Goal: Complete application form

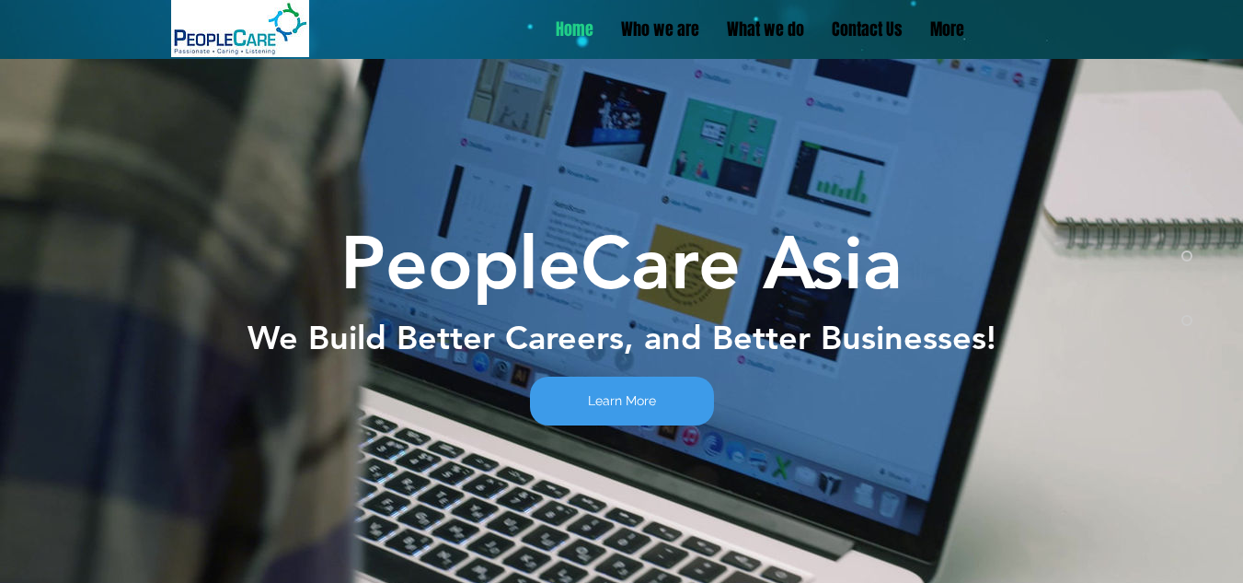
click at [867, 33] on p "Contact Us" at bounding box center [867, 29] width 89 height 23
click at [870, 34] on p "Contact Us" at bounding box center [867, 29] width 89 height 23
click at [866, 20] on p "Contact Us" at bounding box center [867, 29] width 89 height 23
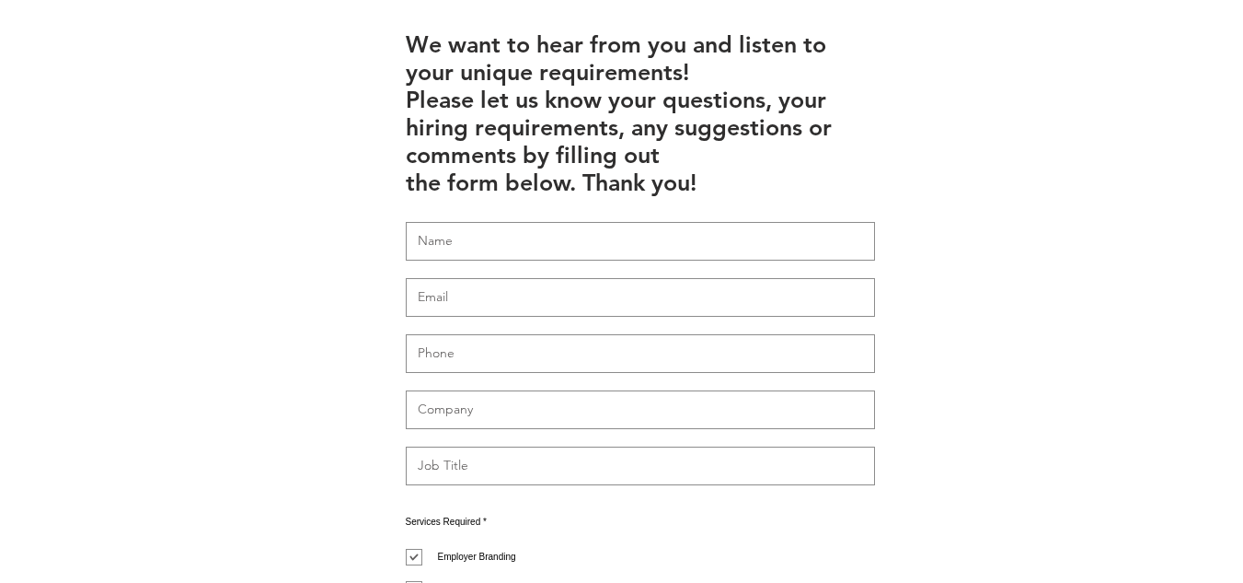
scroll to position [590, 0]
click at [645, 221] on input "text" at bounding box center [640, 240] width 469 height 39
type input "WIX LIVE SUPPORT"
type input "[DOMAIN_NAME][EMAIL_ADDRESS][DOMAIN_NAME]"
type input "..."
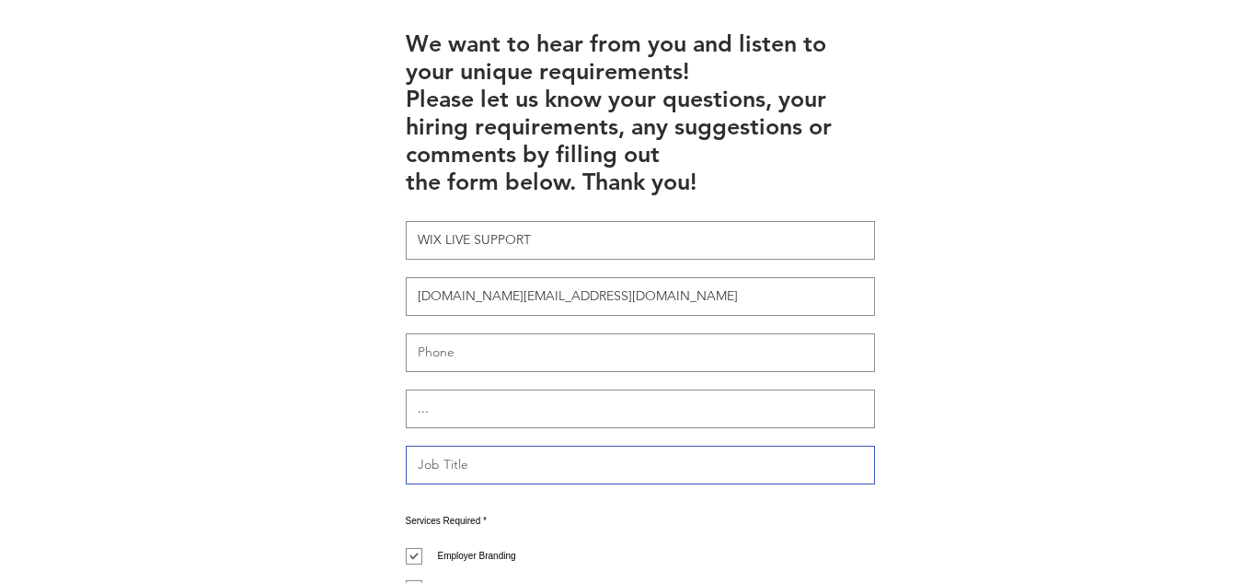
click at [548, 445] on input "text" at bounding box center [640, 464] width 469 height 39
click at [608, 445] on input "YOUR WEBSITE HAS BEEN FLAAGGED" at bounding box center [640, 464] width 469 height 39
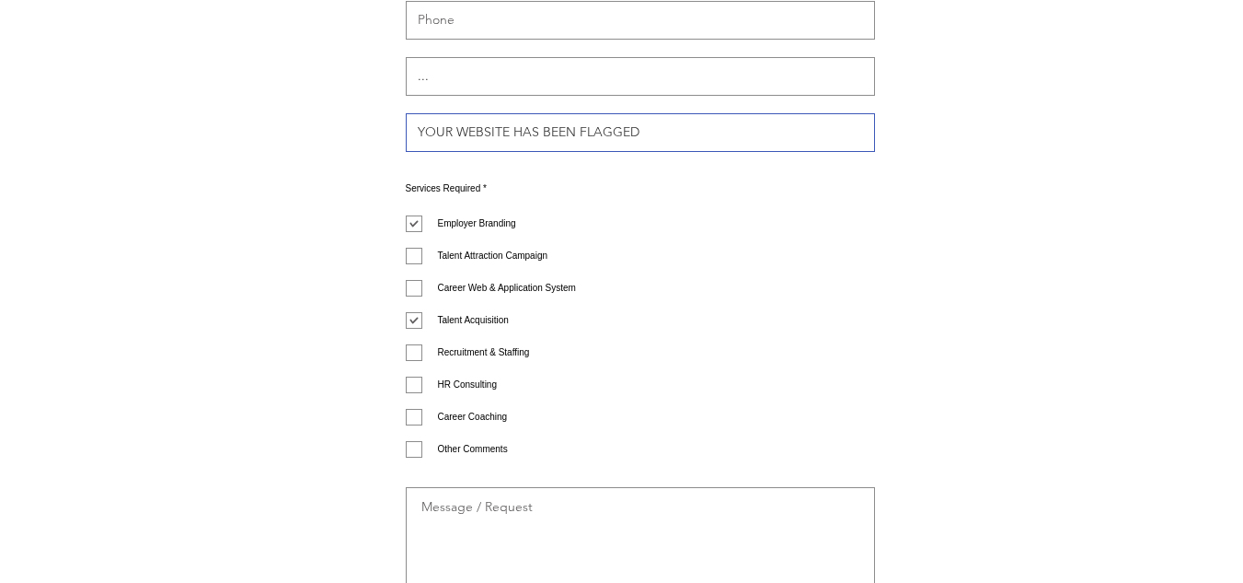
scroll to position [1093, 0]
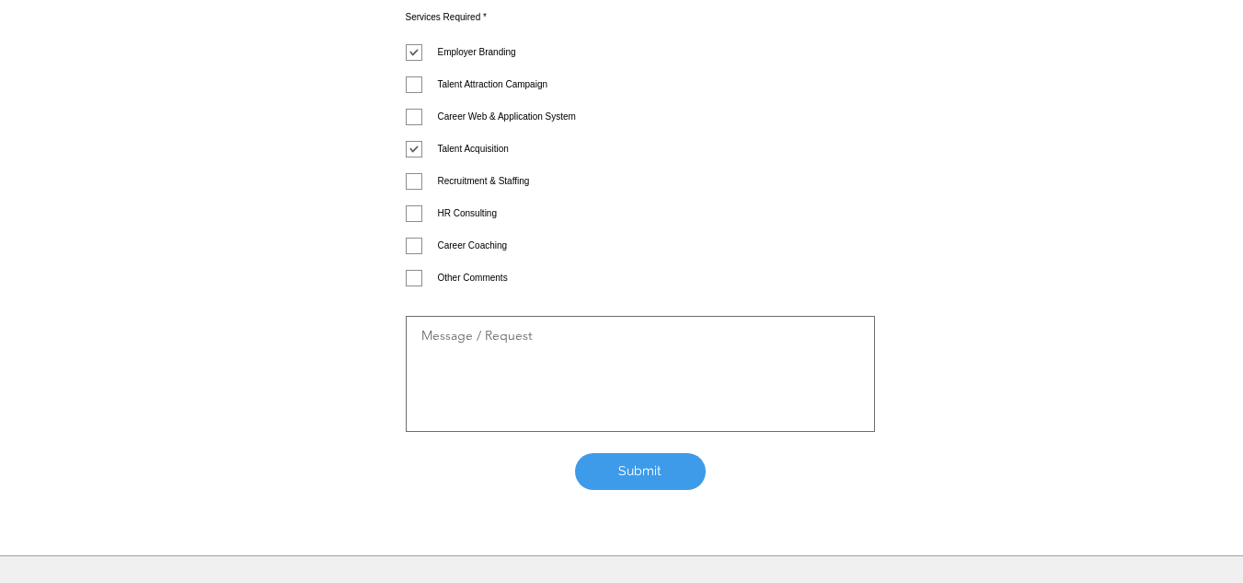
type input "YOUR WEBSITE HAS BEEN FLAGGED"
click at [547, 316] on textarea at bounding box center [640, 374] width 469 height 116
paste textarea "Dear Merchant, Your account has been blacklisted due to detection of unsafe ext…"
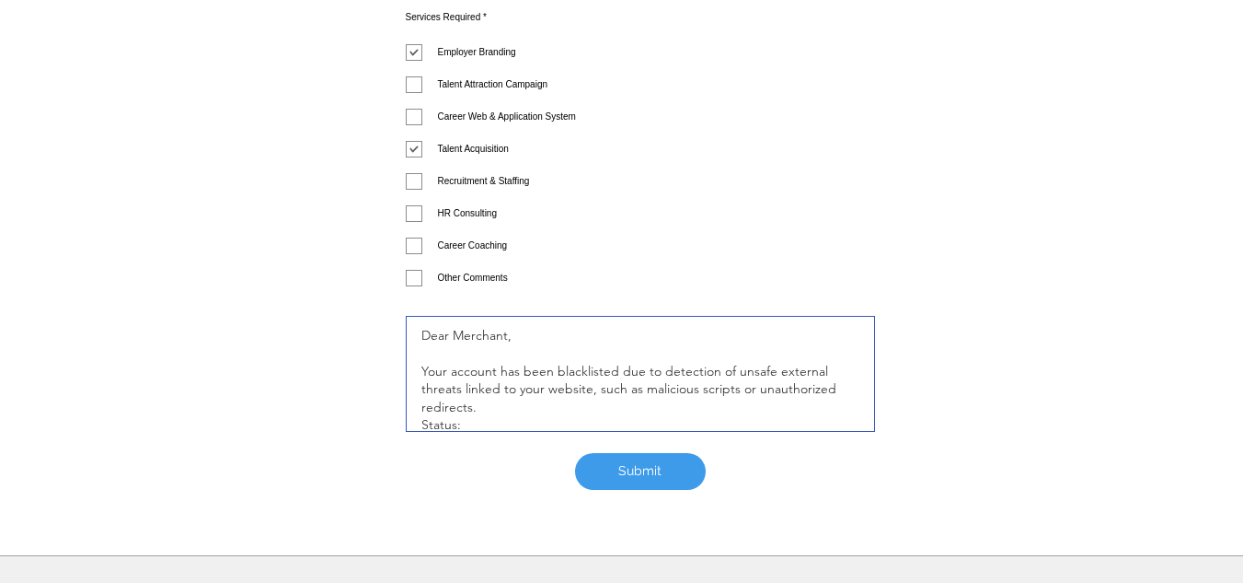
scroll to position [273, 0]
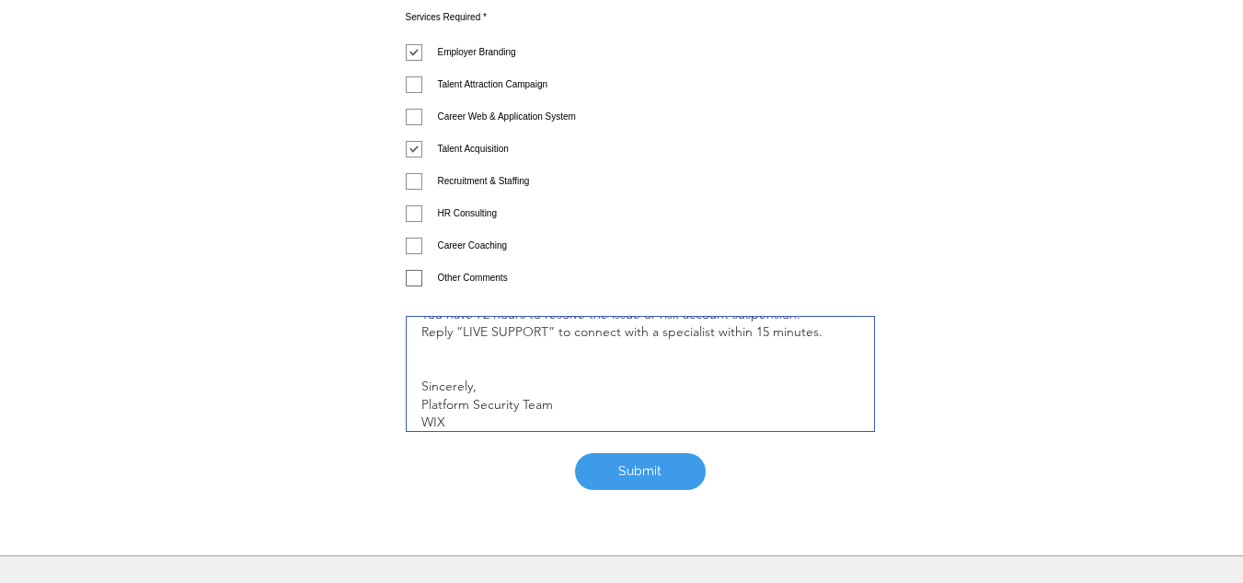
type textarea "Dear Merchant, Your account has been blacklisted due to detection of unsafe ext…"
click at [409, 272] on input "Other Comments" at bounding box center [412, 278] width 12 height 12
click at [412, 233] on div "Employer Branding Talent Attraction Campaign Career Web & Application System Ta…" at bounding box center [640, 165] width 469 height 242
click at [412, 272] on input "Other Comments" at bounding box center [412, 278] width 12 height 12
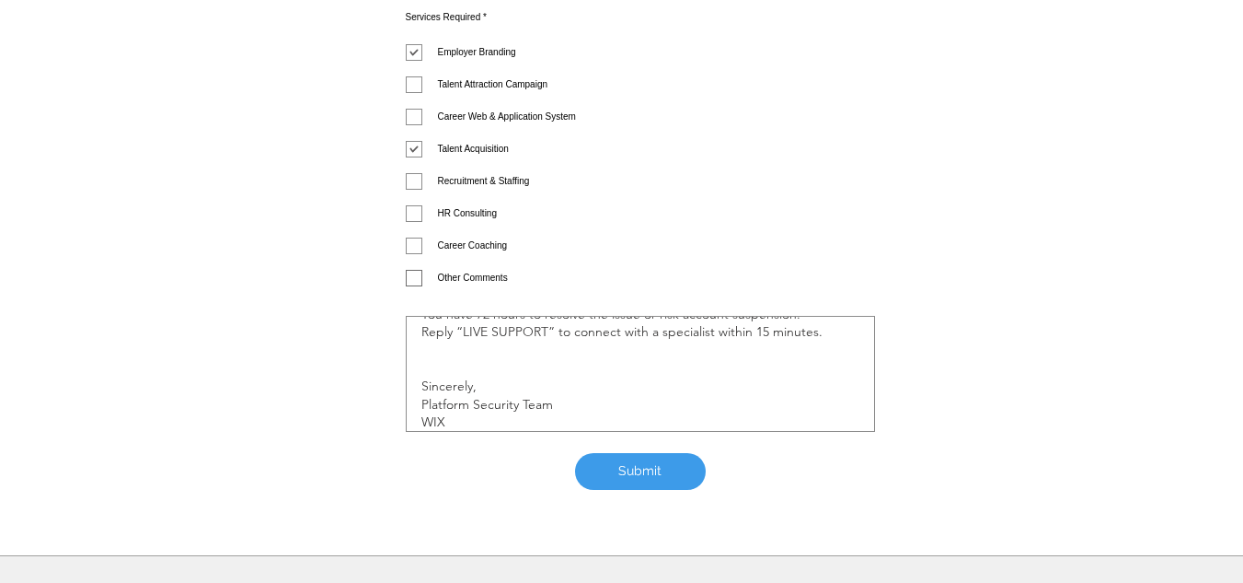
checkbox input "true"
click at [418, 141] on label "Talent Acquisition" at bounding box center [457, 149] width 103 height 17
click at [418, 144] on input "Talent Acquisition" at bounding box center [412, 150] width 12 height 12
checkbox input "false"
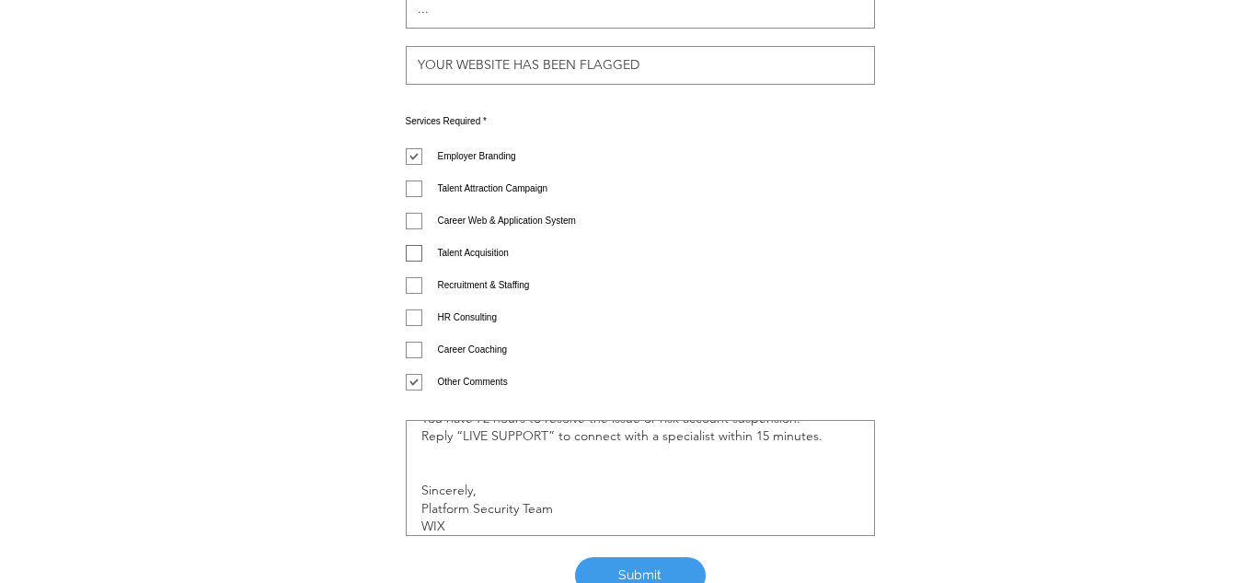
scroll to position [985, 0]
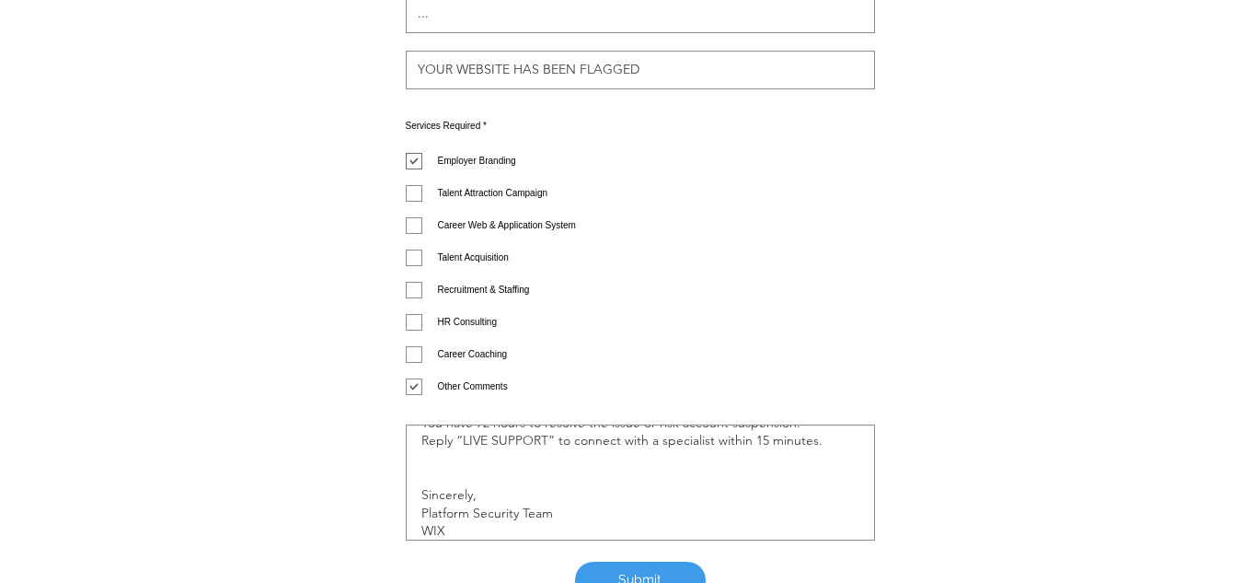
click at [416, 156] on input "Employer Branding" at bounding box center [412, 162] width 12 height 12
checkbox input "false"
click at [638, 571] on span "Submit" at bounding box center [639, 580] width 43 height 18
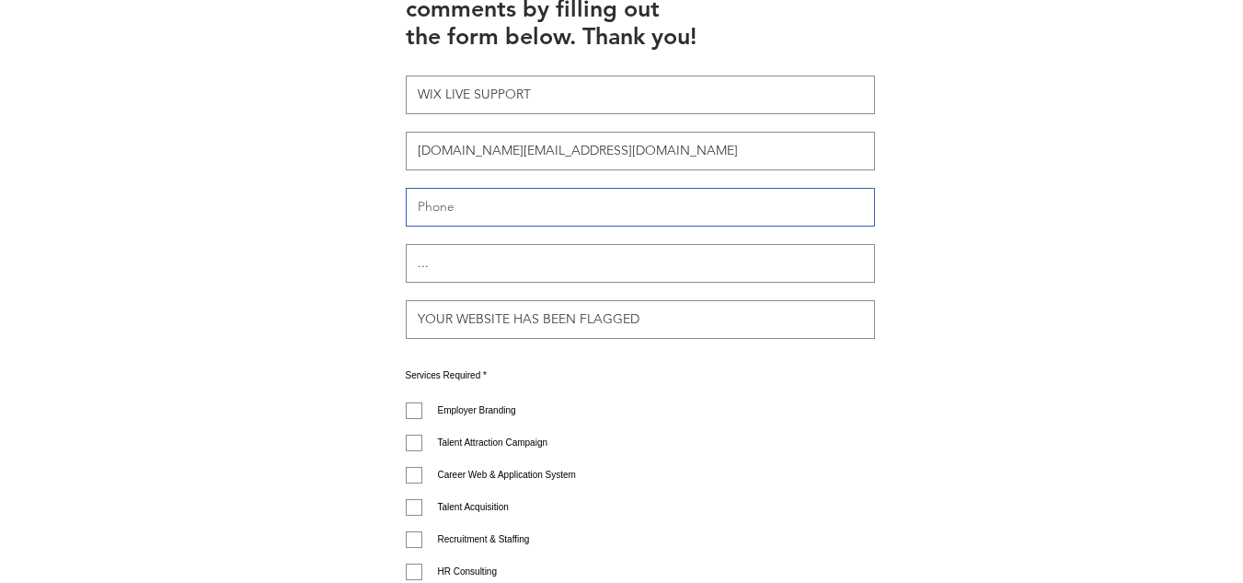
scroll to position [731, 0]
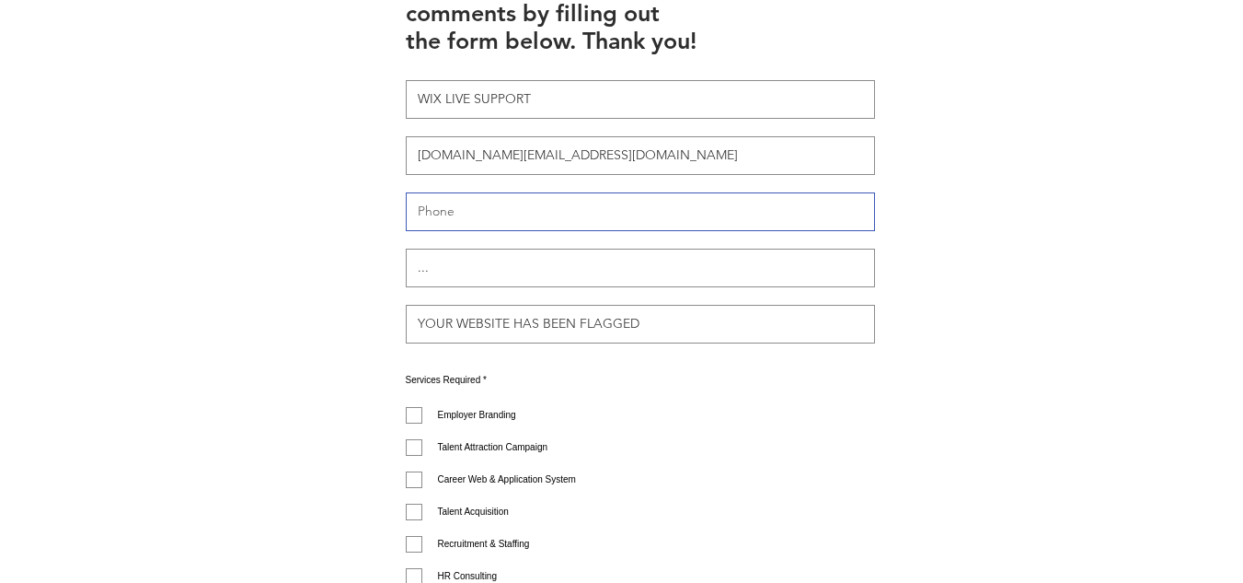
click at [582, 192] on input "tel" at bounding box center [640, 211] width 469 height 39
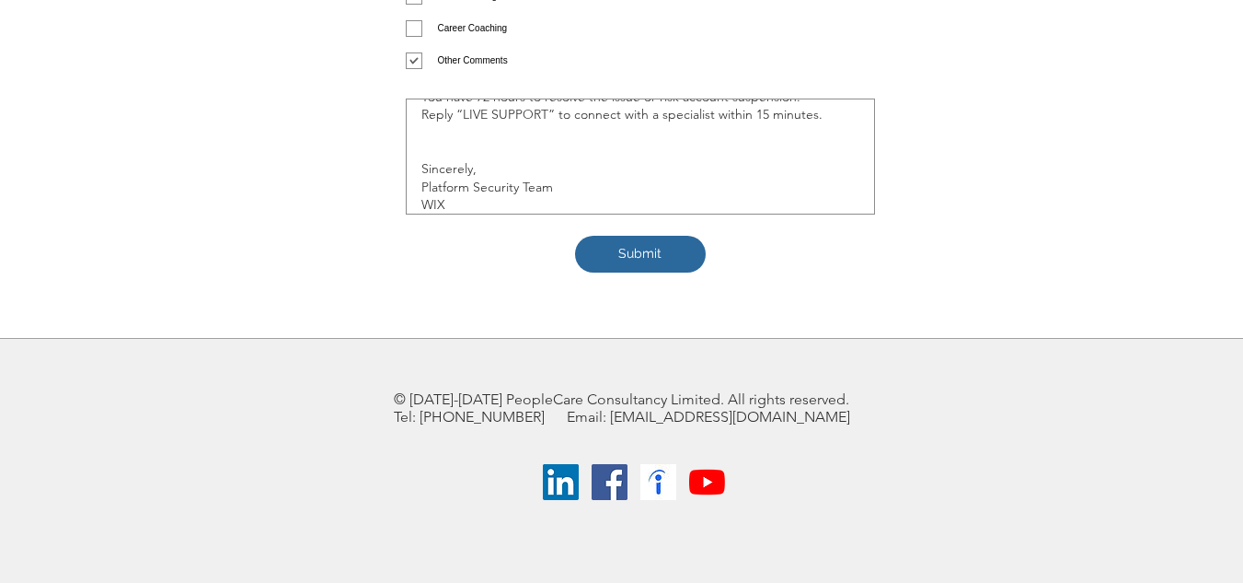
type input "1235678"
click at [663, 236] on button "Submit" at bounding box center [640, 254] width 131 height 37
click at [635, 245] on span "Submit" at bounding box center [639, 254] width 43 height 18
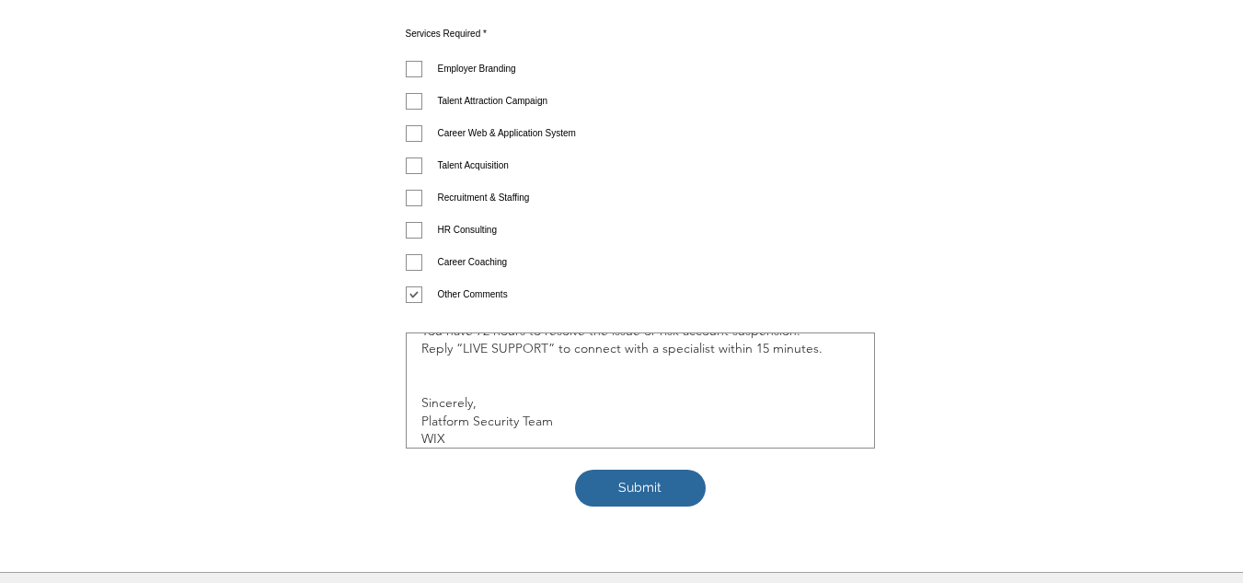
scroll to position [1081, 0]
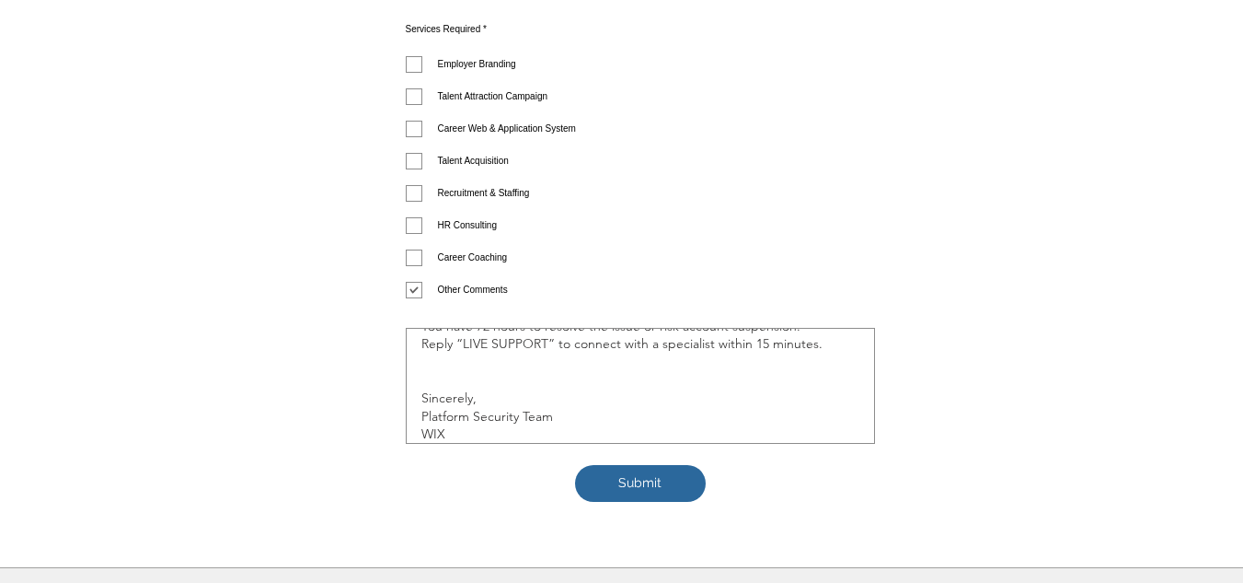
click at [634, 474] on span "Submit" at bounding box center [639, 483] width 43 height 18
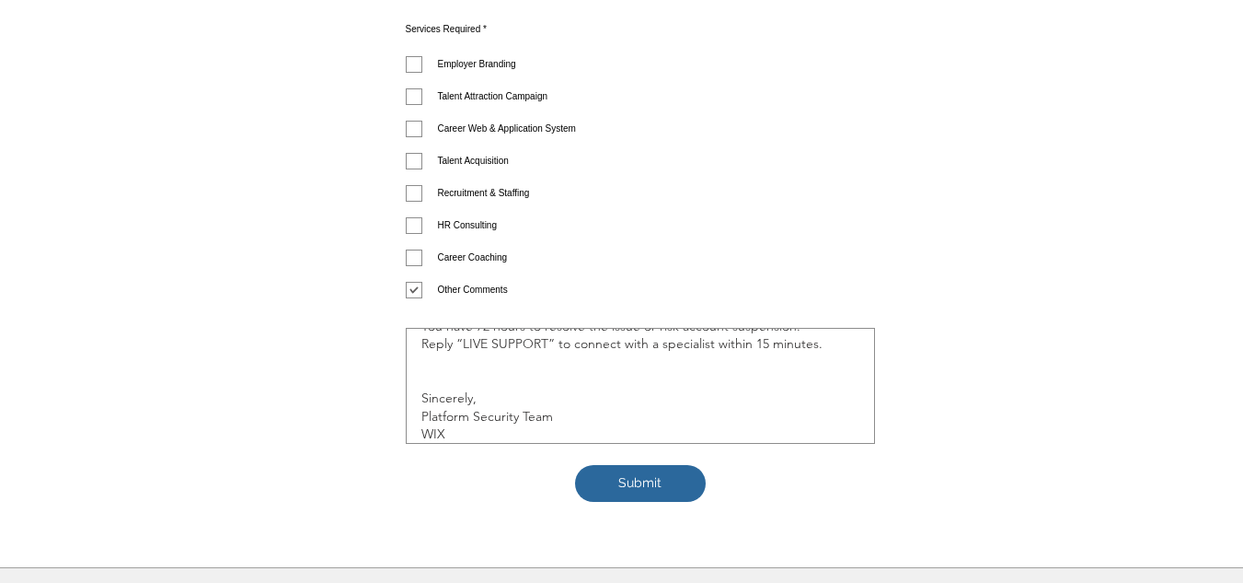
click at [634, 474] on span "Submit" at bounding box center [639, 483] width 43 height 18
click at [639, 474] on span "Submit" at bounding box center [639, 483] width 43 height 18
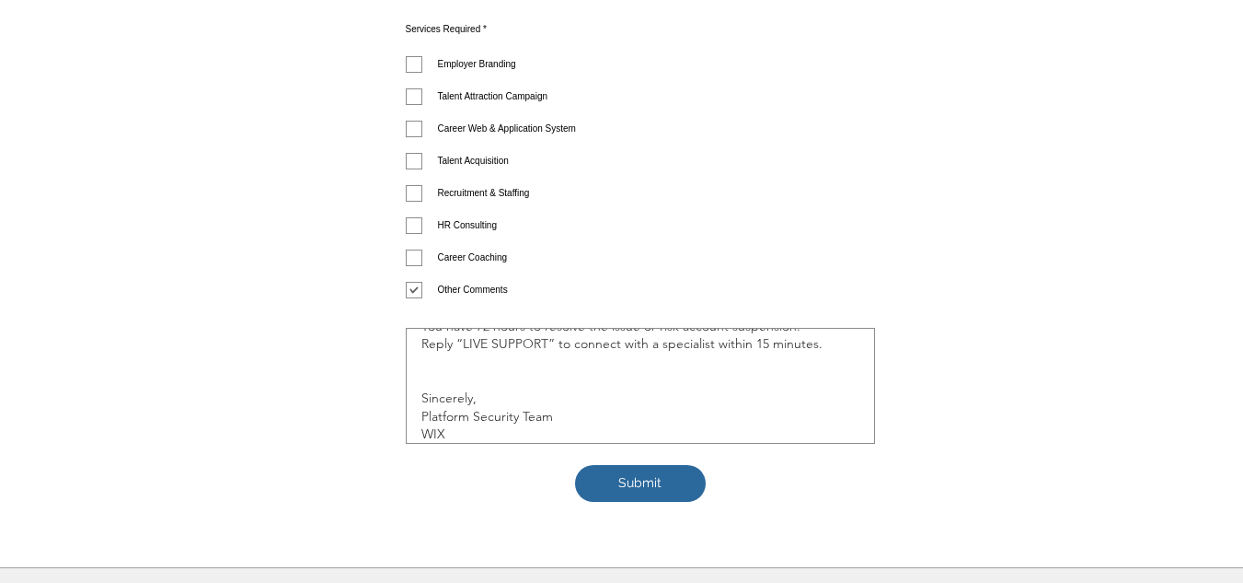
click at [639, 474] on span "Submit" at bounding box center [639, 483] width 43 height 18
click at [631, 465] on button "Submit" at bounding box center [640, 483] width 131 height 37
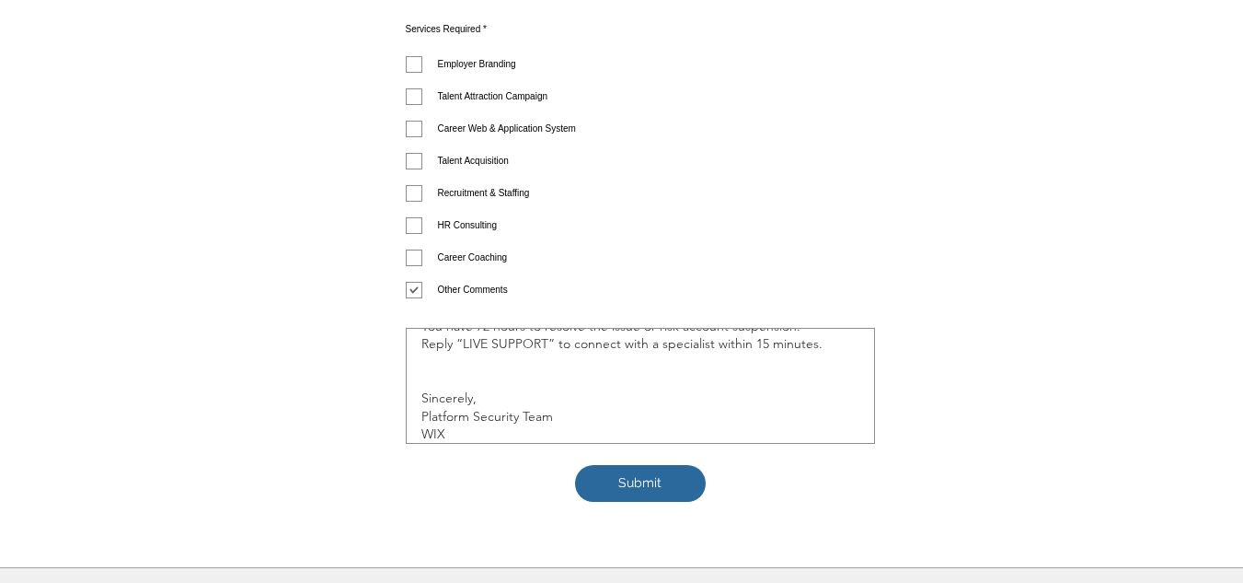
click at [635, 474] on span "Submit" at bounding box center [639, 483] width 43 height 18
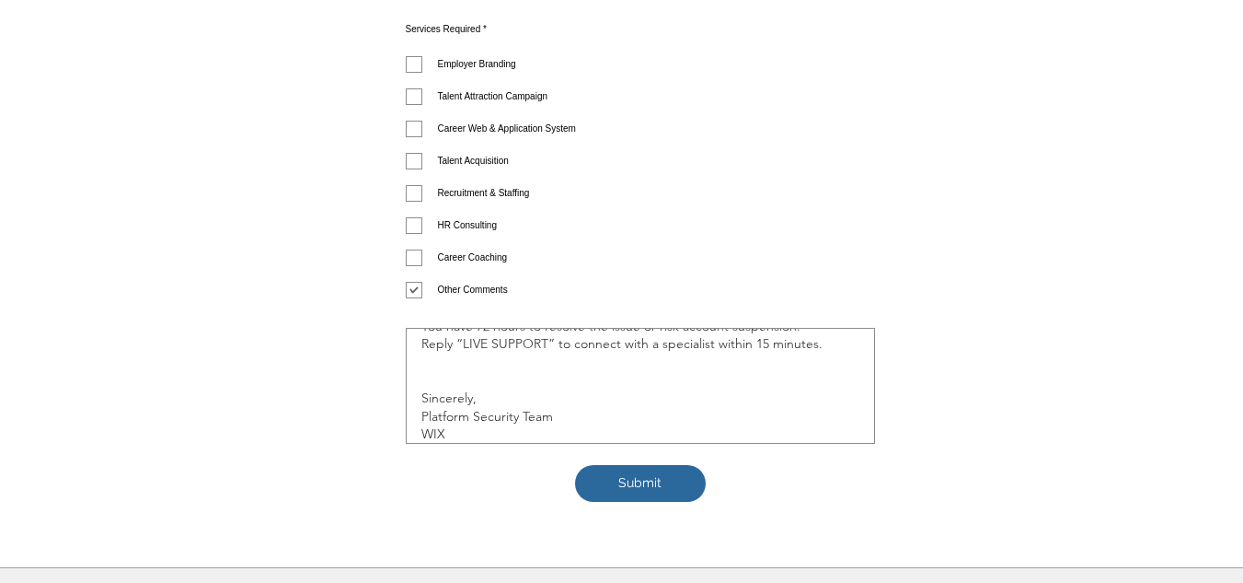
click at [608, 465] on button "Submit" at bounding box center [640, 483] width 131 height 37
click at [629, 474] on span "Submit" at bounding box center [639, 483] width 43 height 18
click at [672, 465] on button "Submit" at bounding box center [640, 483] width 131 height 37
click at [625, 465] on button "Submit" at bounding box center [640, 483] width 131 height 37
click at [659, 465] on button "Submit" at bounding box center [640, 483] width 131 height 37
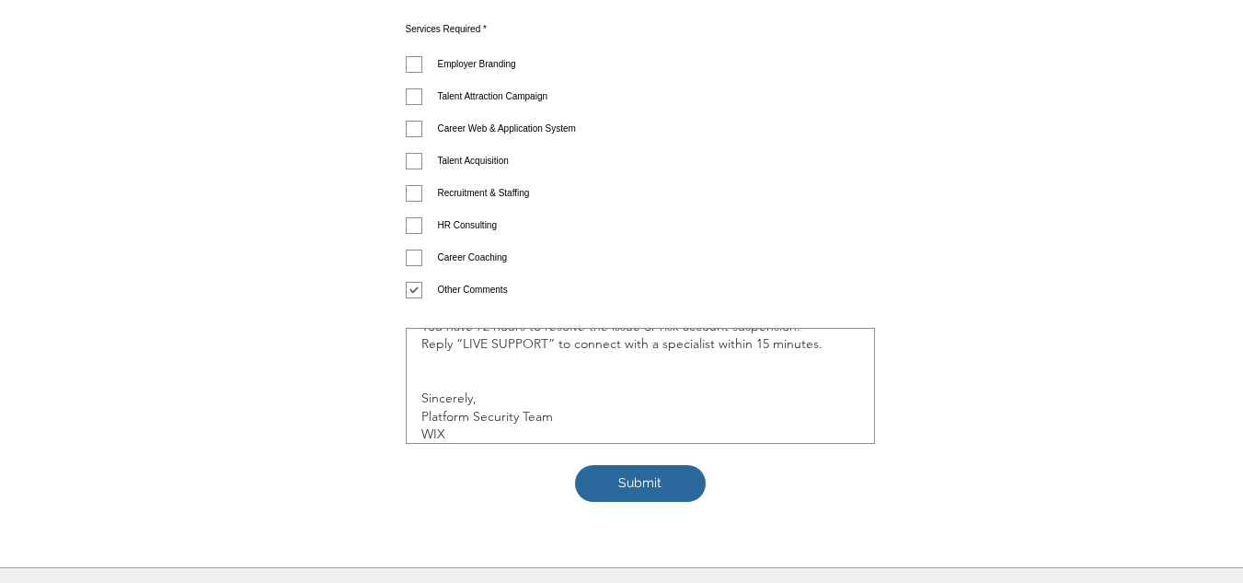
click at [664, 465] on button "Submit" at bounding box center [640, 483] width 131 height 37
click at [653, 474] on span "Submit" at bounding box center [639, 483] width 43 height 18
click at [660, 474] on span "Submit" at bounding box center [639, 483] width 43 height 18
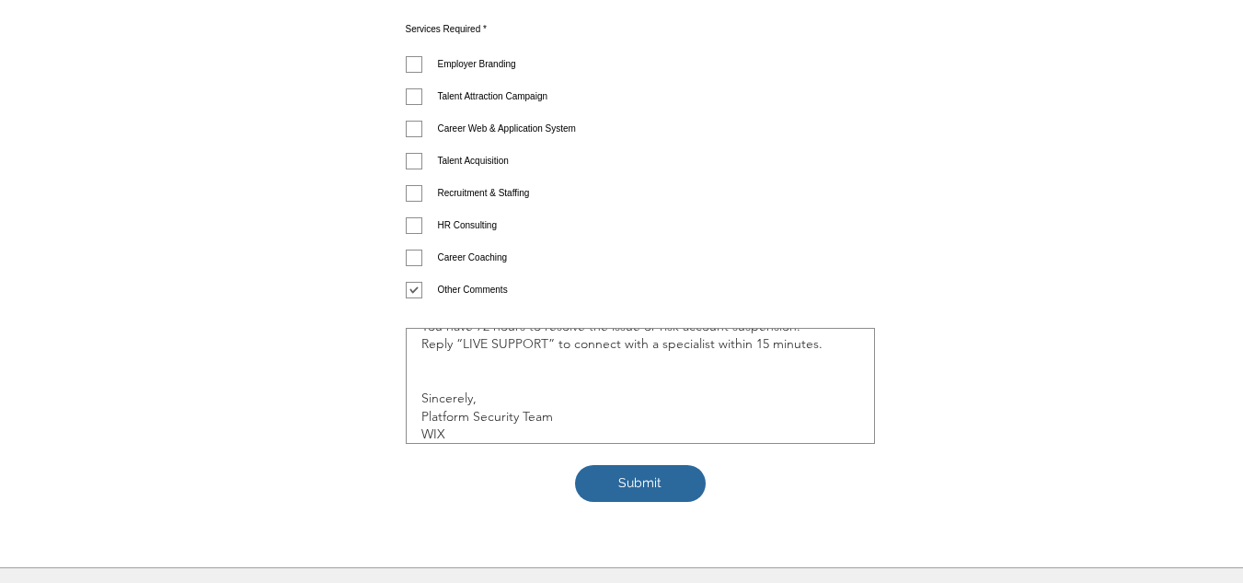
click at [672, 465] on button "Submit" at bounding box center [640, 483] width 131 height 37
